Goal: Navigation & Orientation: Find specific page/section

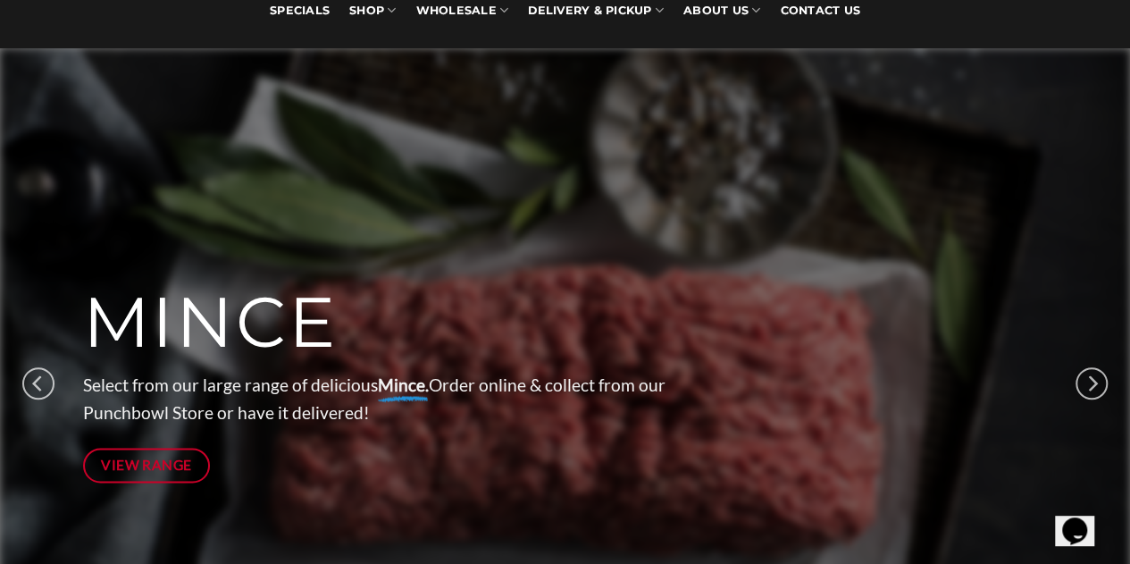
scroll to position [166, 0]
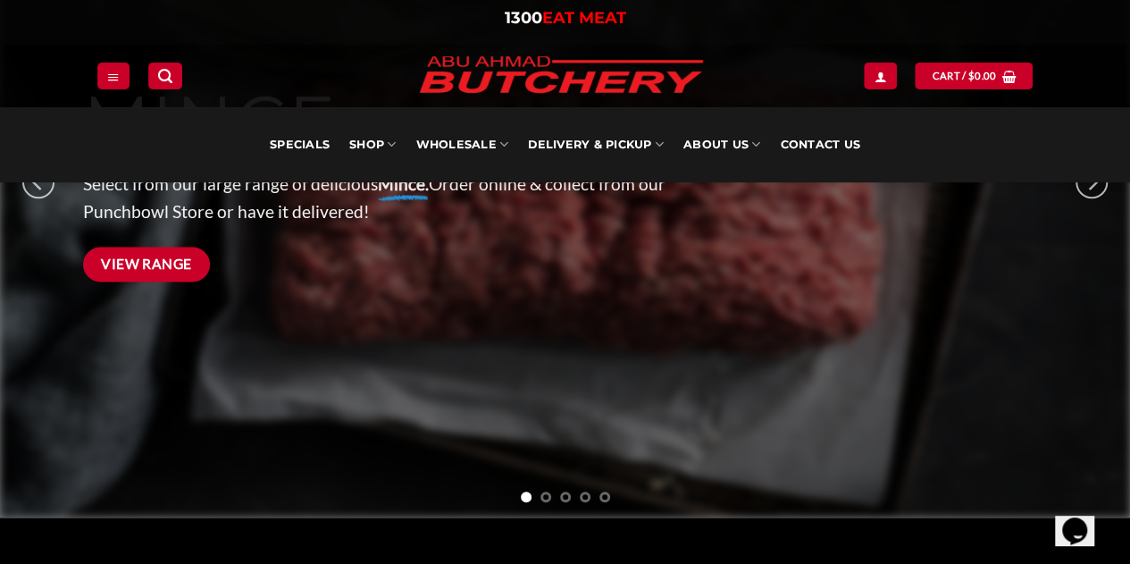
click at [157, 257] on span "View Range" at bounding box center [146, 263] width 91 height 22
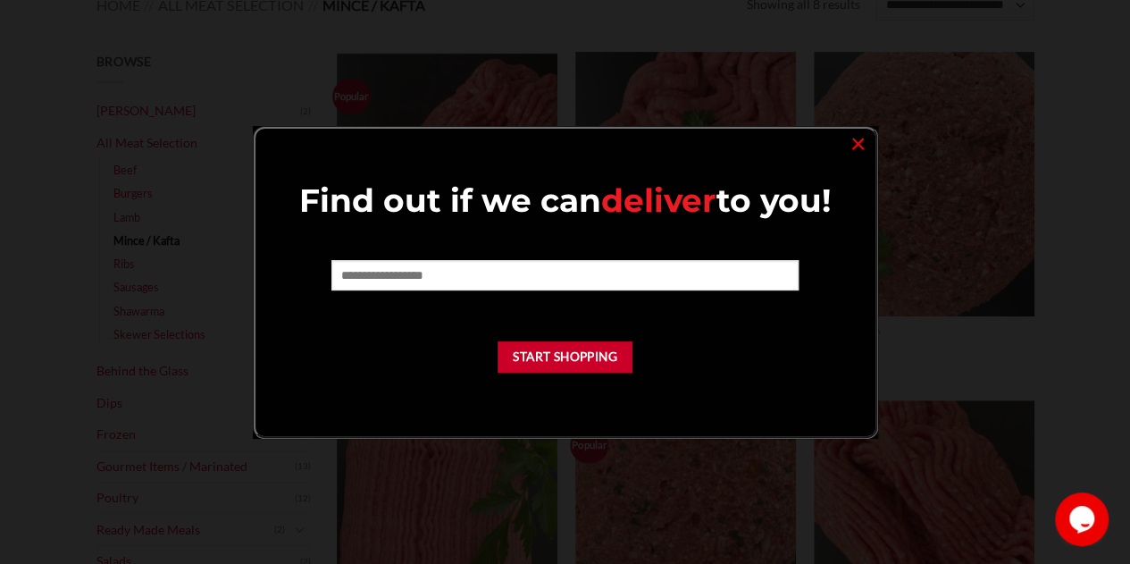
scroll to position [241, 0]
click at [851, 141] on link "×" at bounding box center [858, 142] width 26 height 24
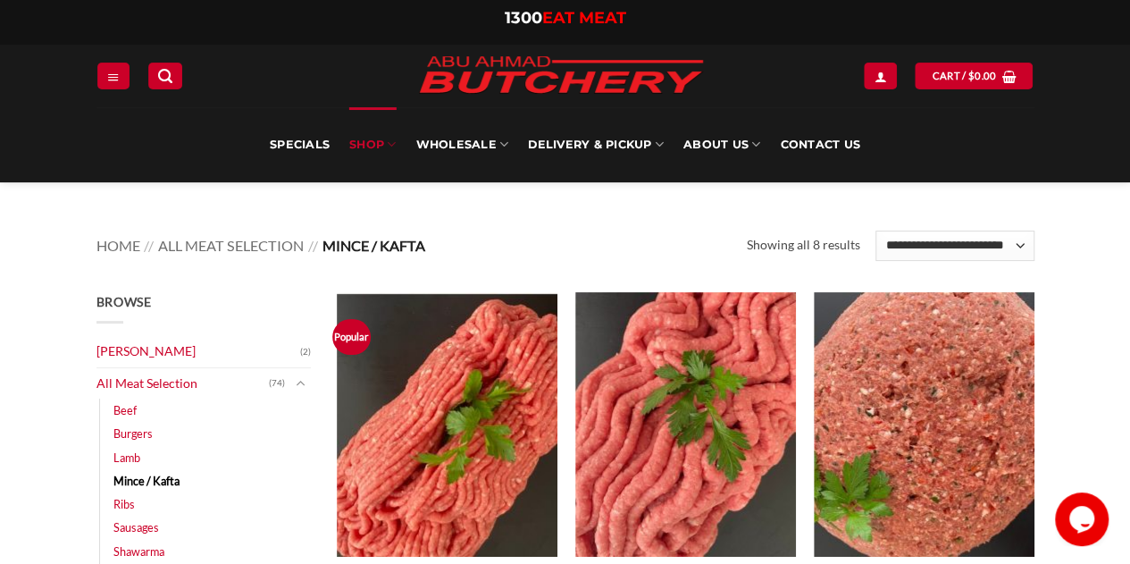
scroll to position [0, 0]
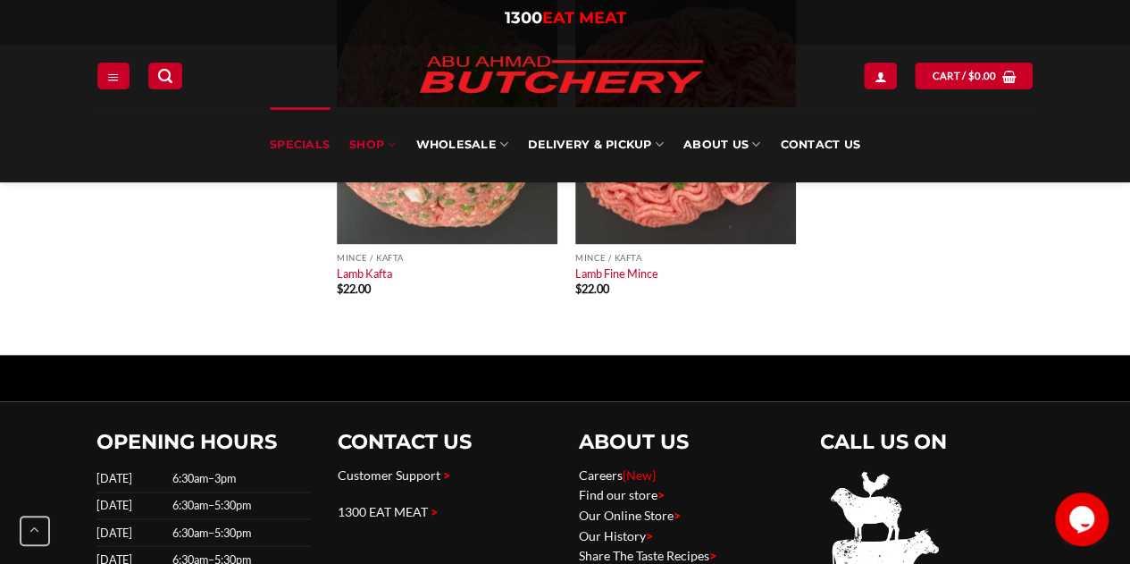
click at [306, 141] on link "Specials" at bounding box center [300, 144] width 60 height 75
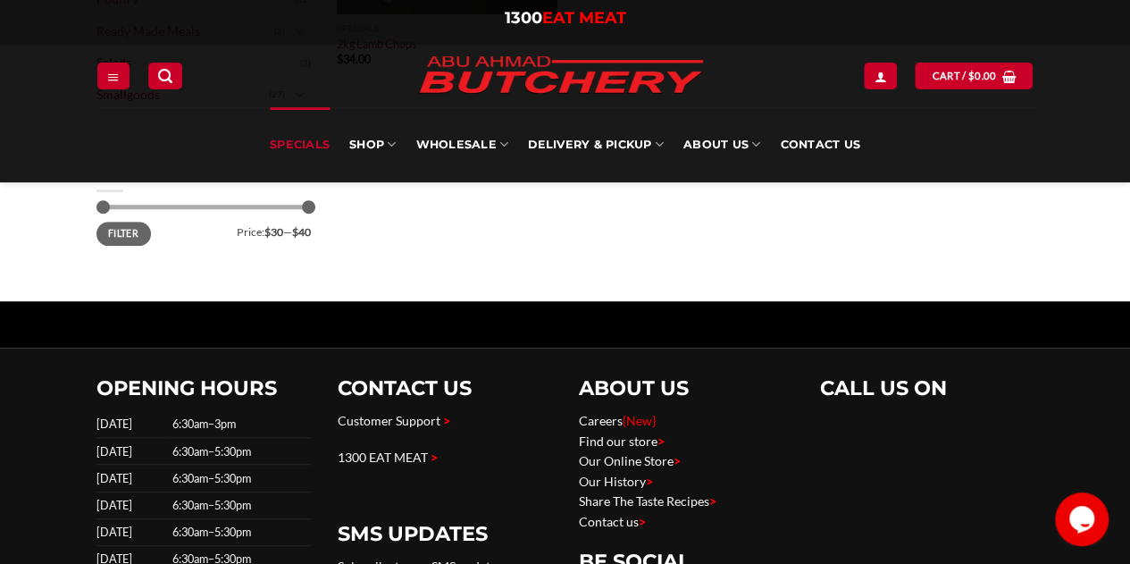
scroll to position [544, 0]
